Goal: Navigation & Orientation: Find specific page/section

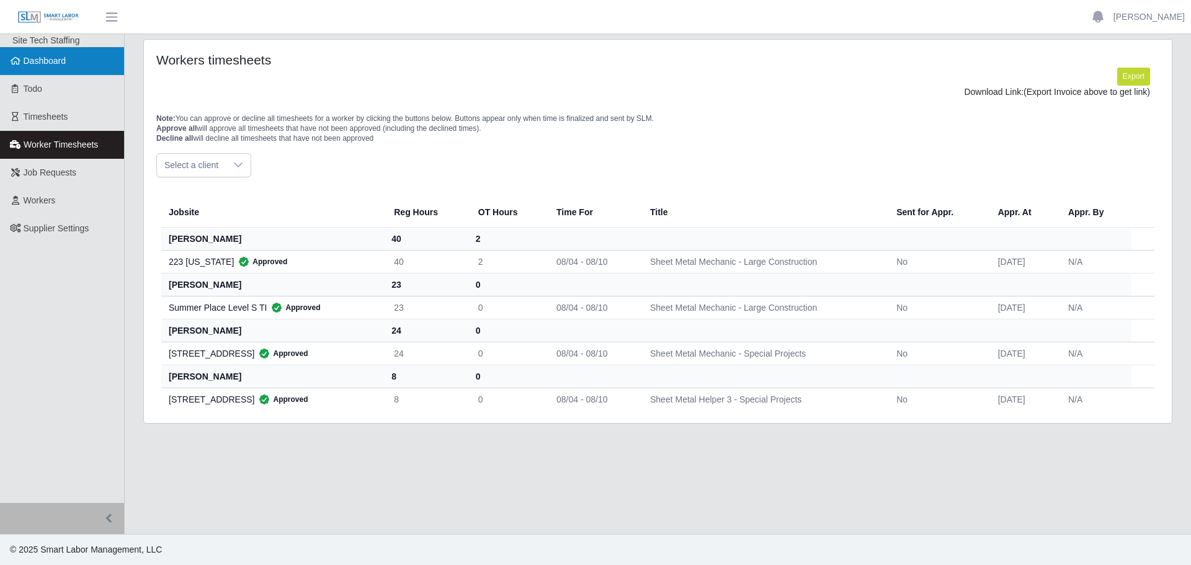
click at [59, 67] on link "Dashboard" at bounding box center [62, 61] width 124 height 28
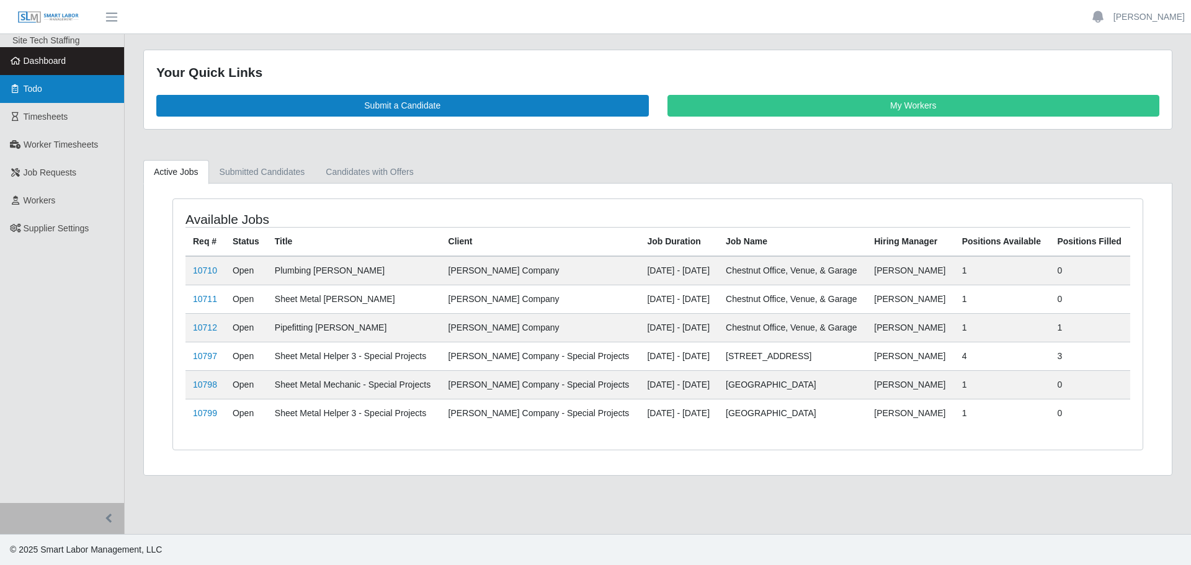
click at [47, 95] on link "Todo" at bounding box center [62, 89] width 124 height 28
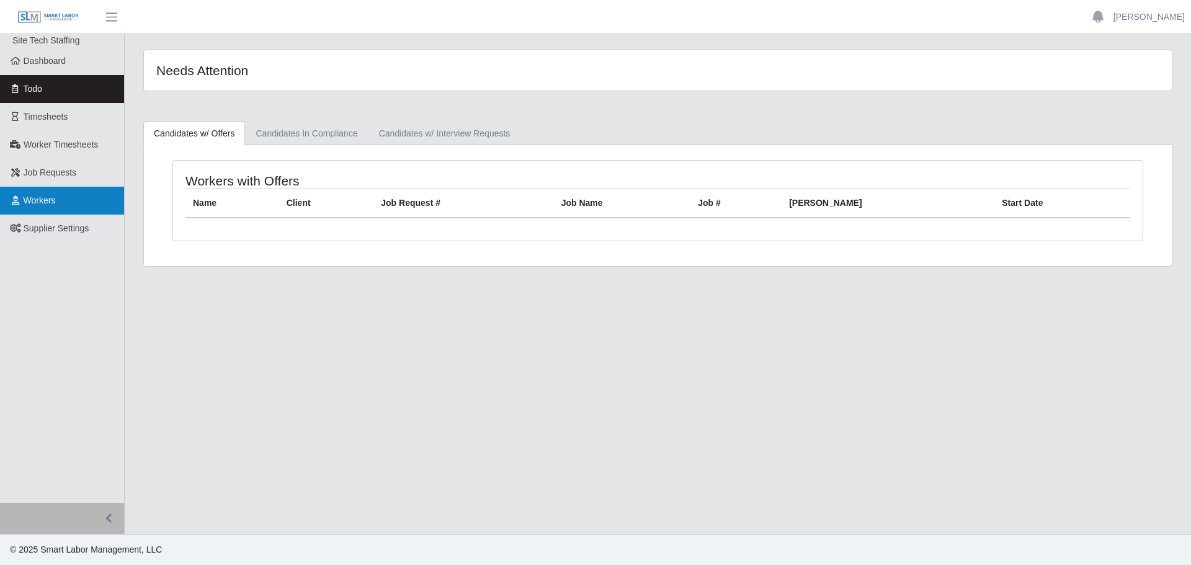
click at [51, 208] on link "Workers" at bounding box center [62, 201] width 124 height 28
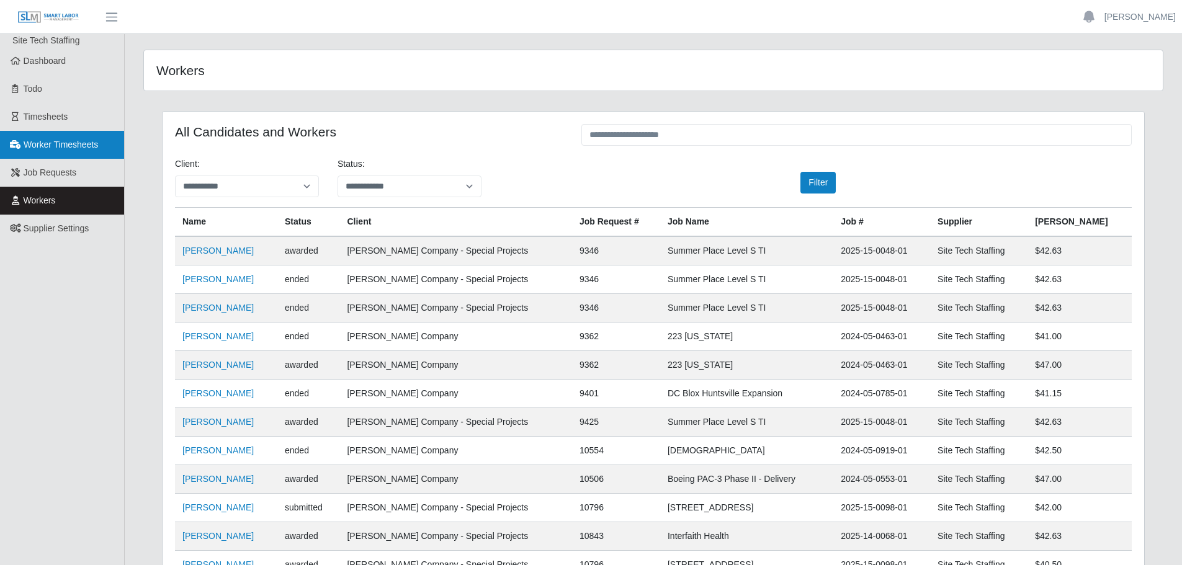
click at [56, 142] on span "Worker Timesheets" at bounding box center [61, 145] width 74 height 10
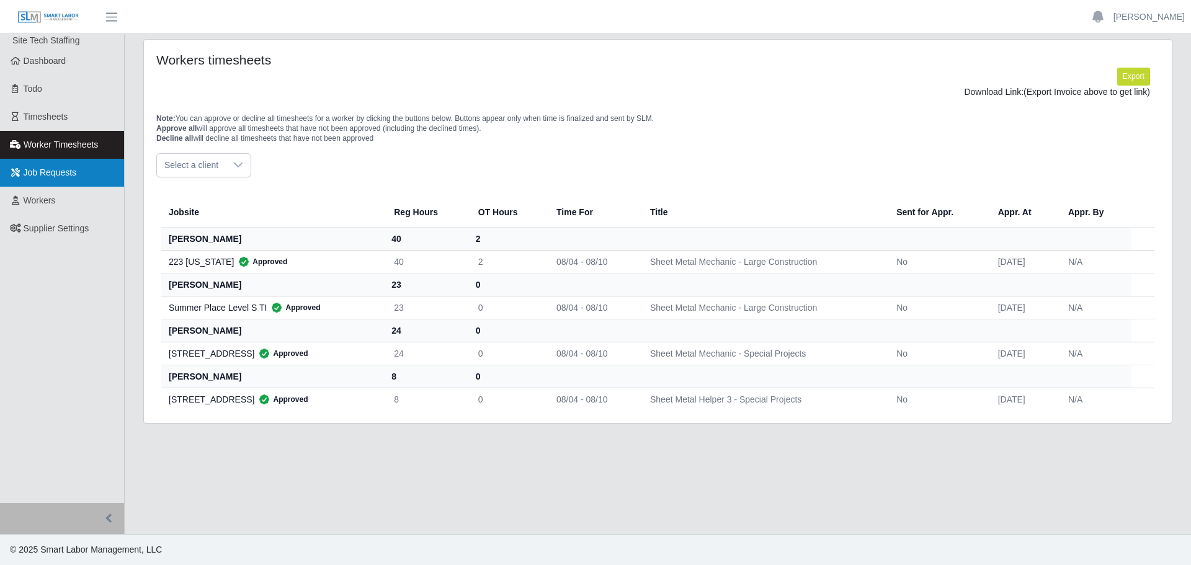
click at [55, 176] on span "Job Requests" at bounding box center [50, 172] width 53 height 10
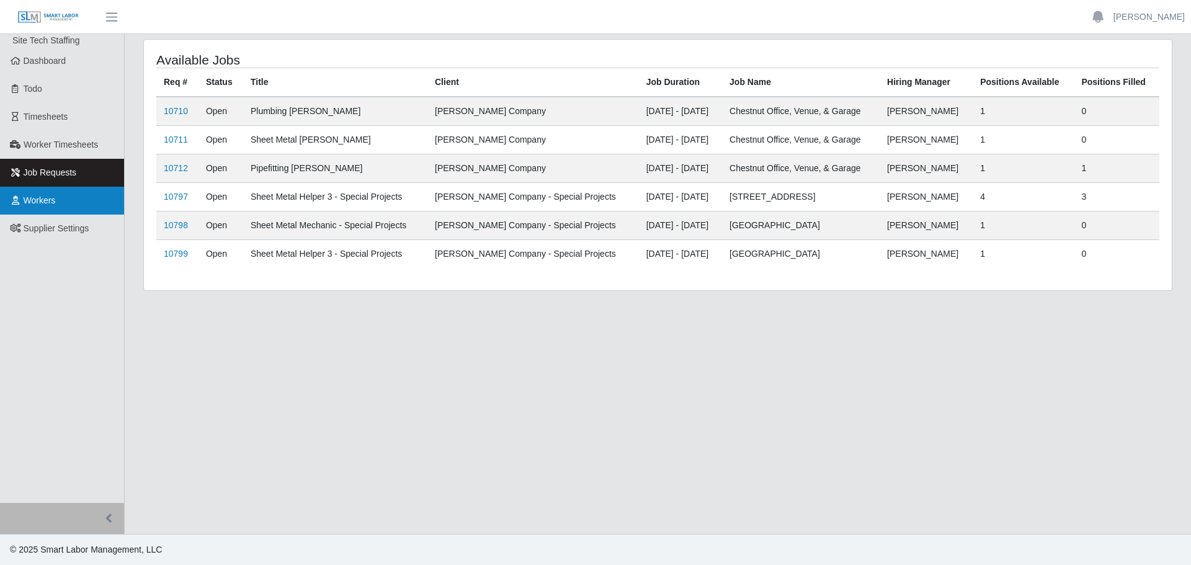
click at [56, 206] on link "Workers" at bounding box center [62, 201] width 124 height 28
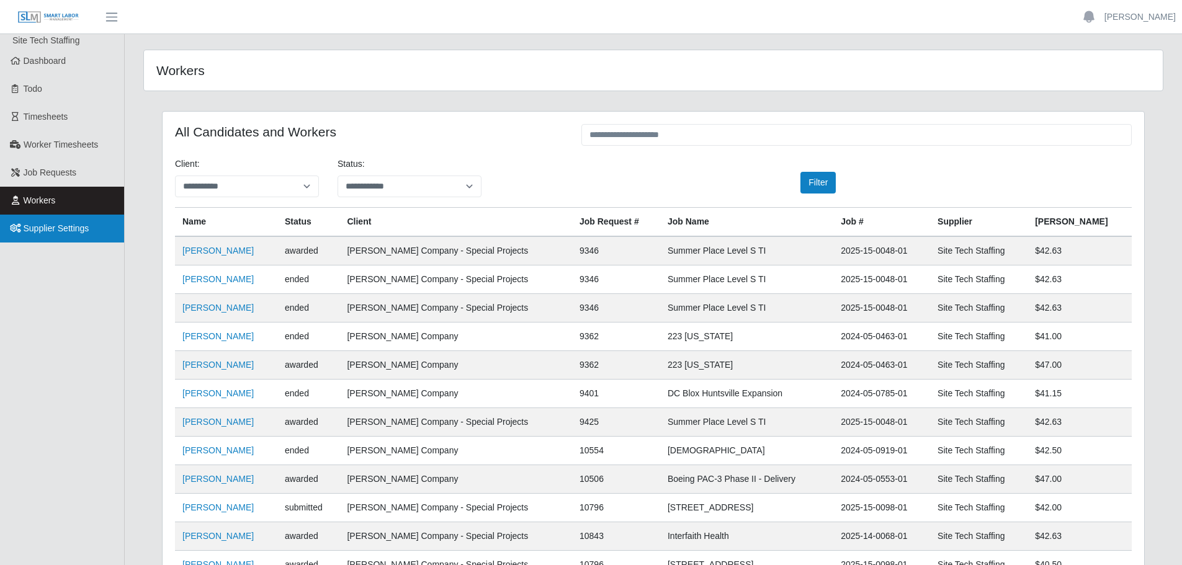
click at [79, 226] on span "Supplier Settings" at bounding box center [57, 228] width 66 height 10
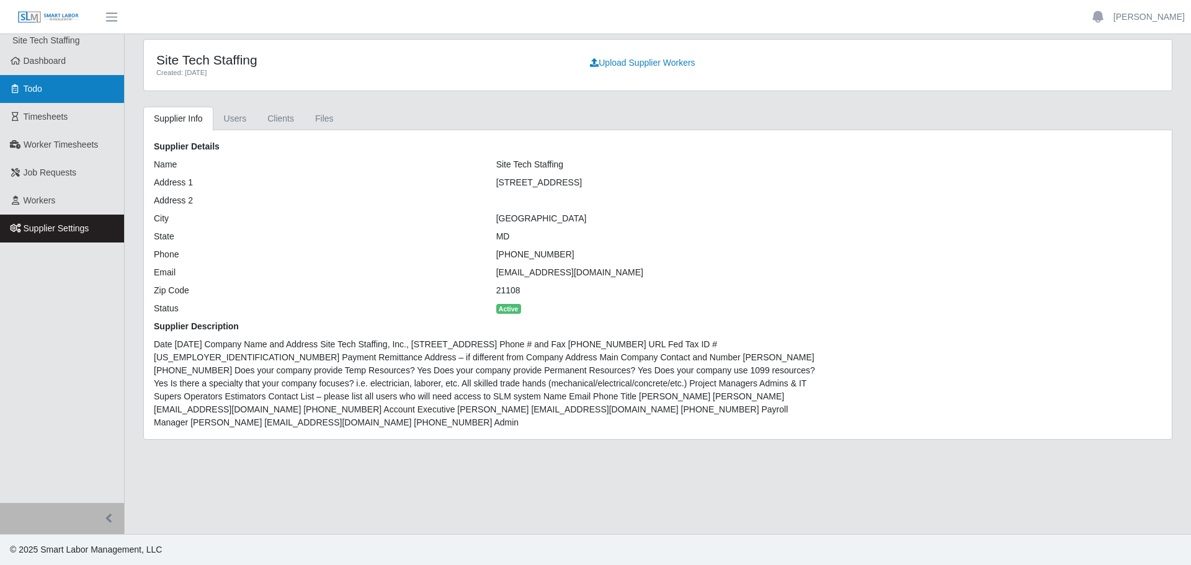
click at [46, 94] on link "Todo" at bounding box center [62, 89] width 124 height 28
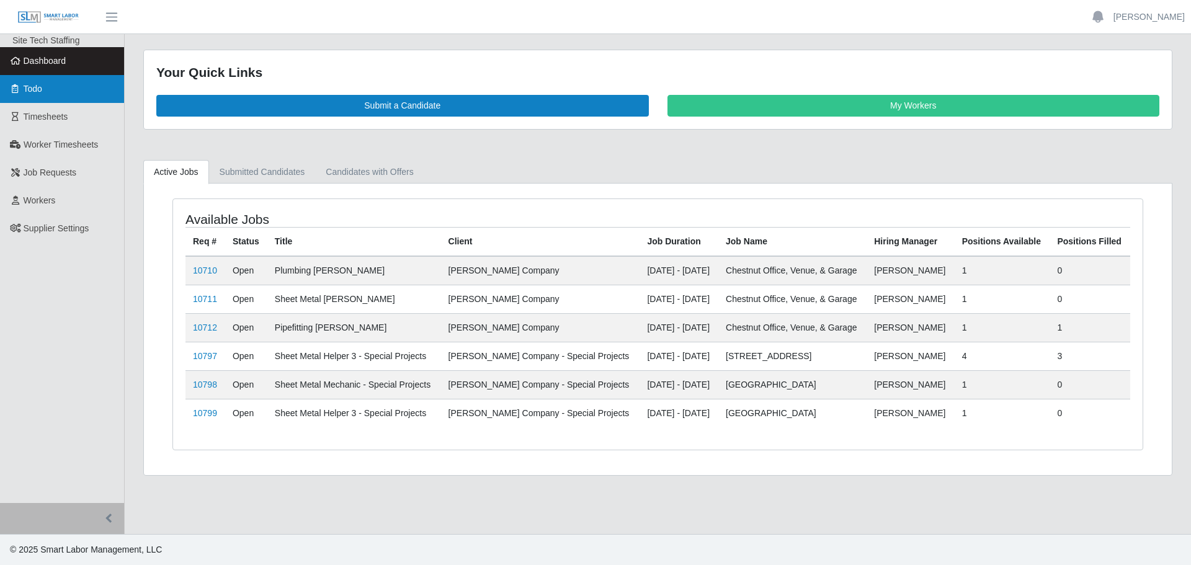
click at [43, 98] on link "Todo" at bounding box center [62, 89] width 124 height 28
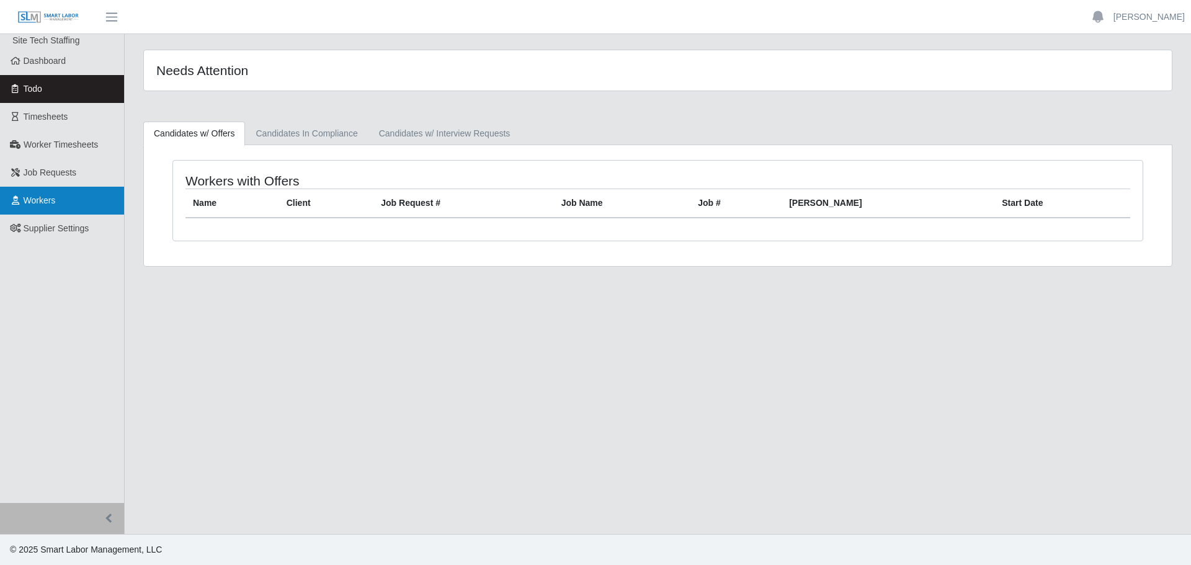
click at [60, 208] on link "Workers" at bounding box center [62, 201] width 124 height 28
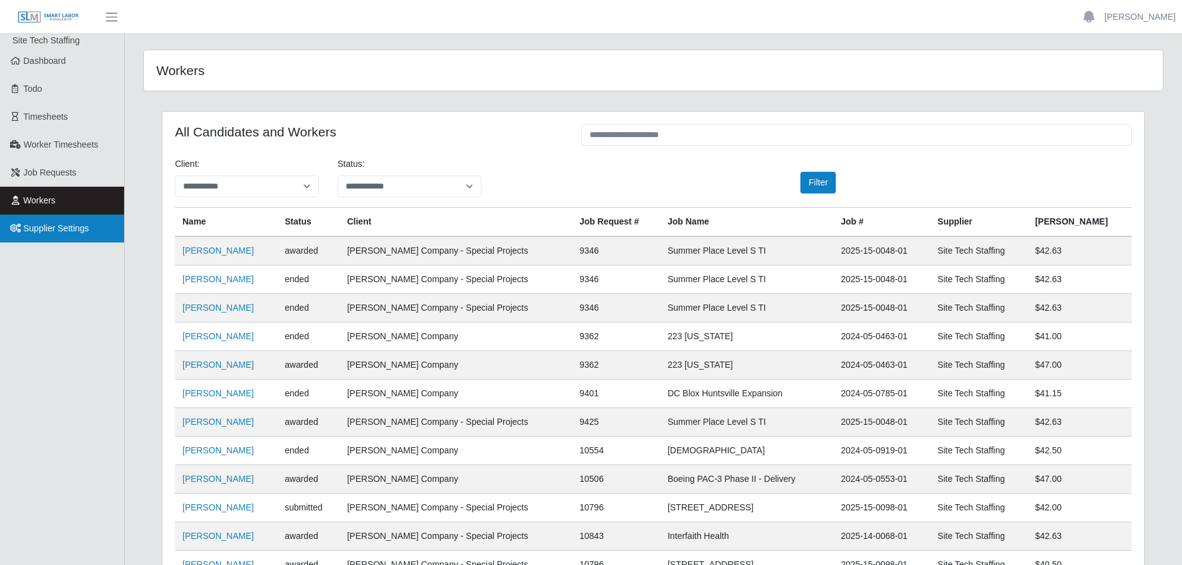
click at [60, 231] on span "Supplier Settings" at bounding box center [57, 228] width 66 height 10
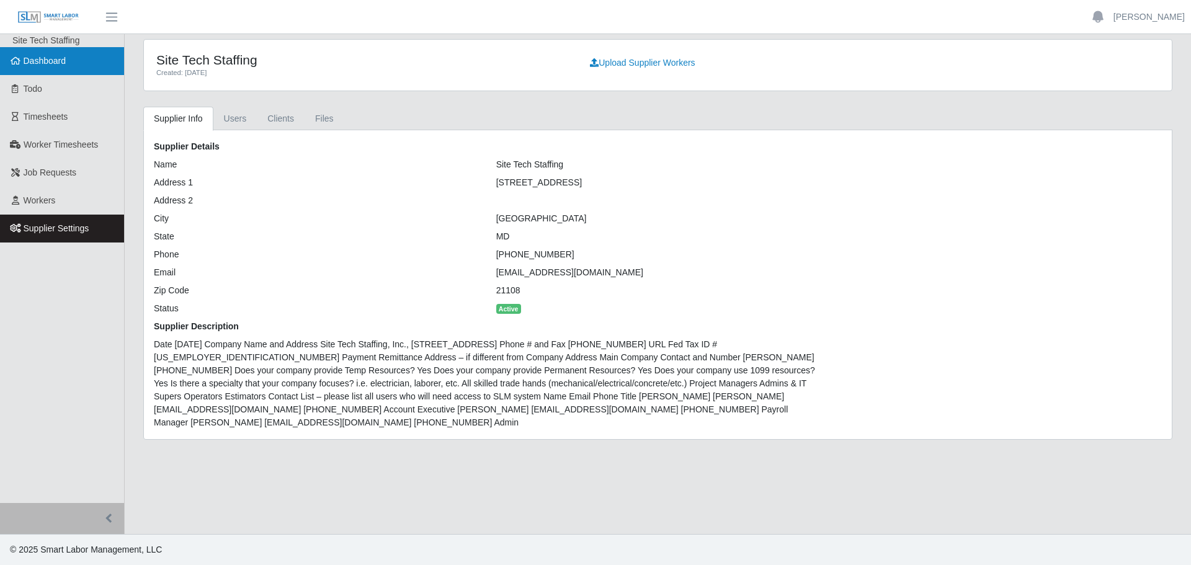
click at [26, 65] on span "Dashboard" at bounding box center [45, 61] width 43 height 10
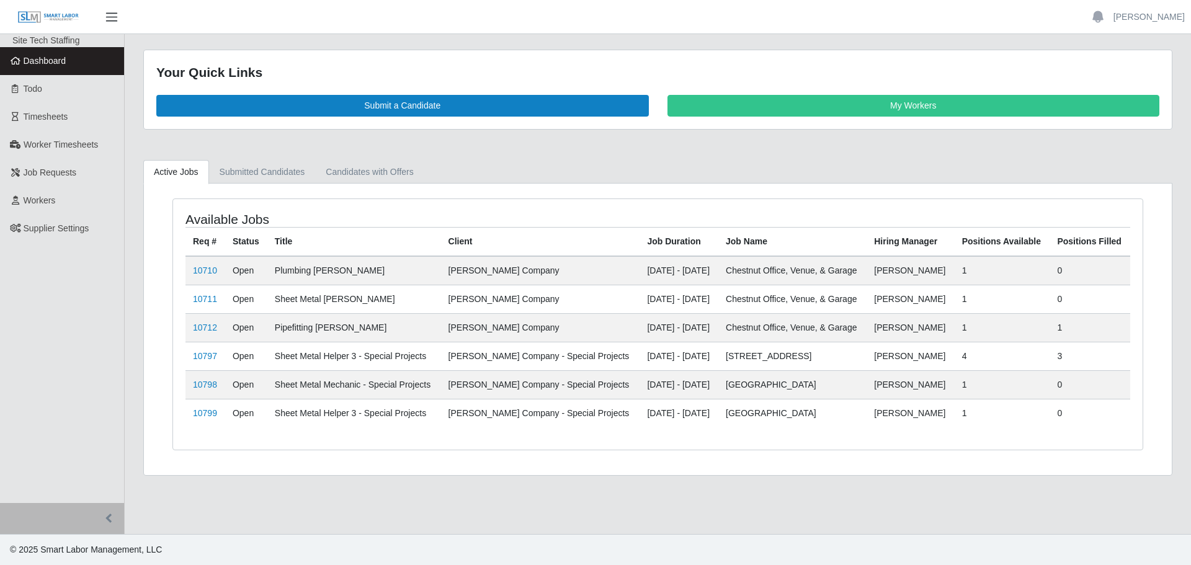
click at [117, 16] on span "button" at bounding box center [112, 17] width 16 height 14
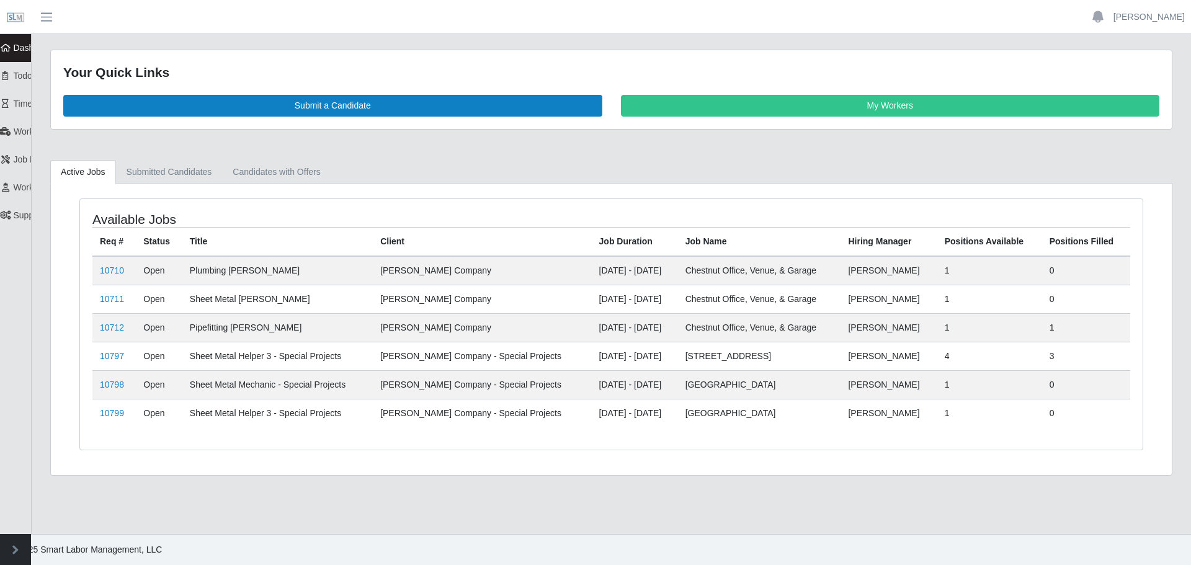
click at [118, 15] on header "[PERSON_NAME] Account Settings Logout" at bounding box center [595, 17] width 1191 height 34
click at [52, 16] on span "button" at bounding box center [46, 17] width 16 height 14
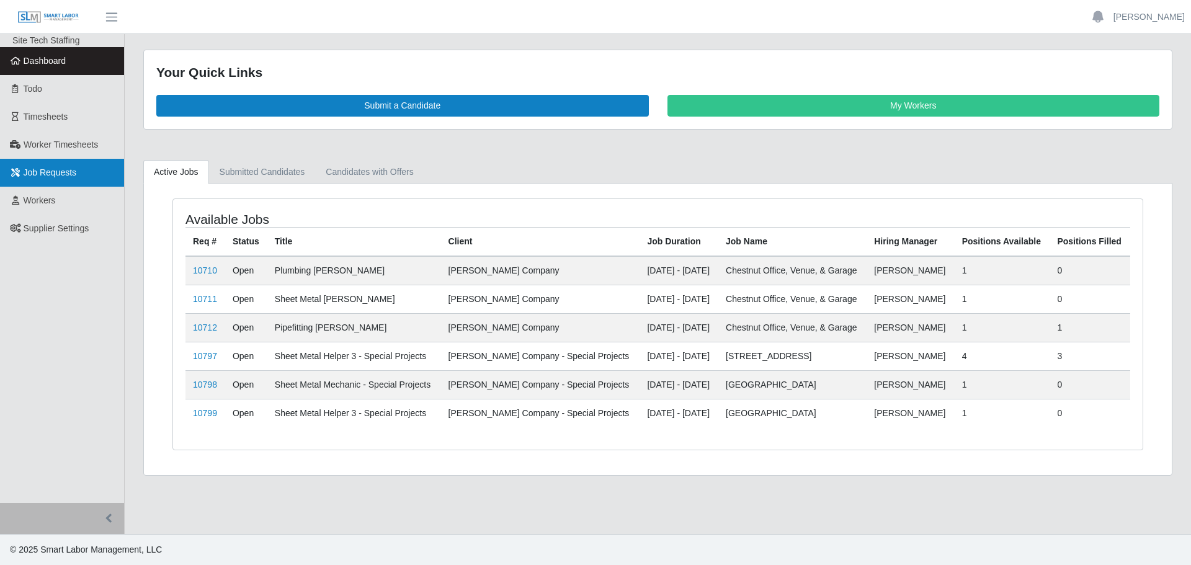
click at [53, 171] on span "Job Requests" at bounding box center [50, 172] width 53 height 10
